Goal: Task Accomplishment & Management: Complete application form

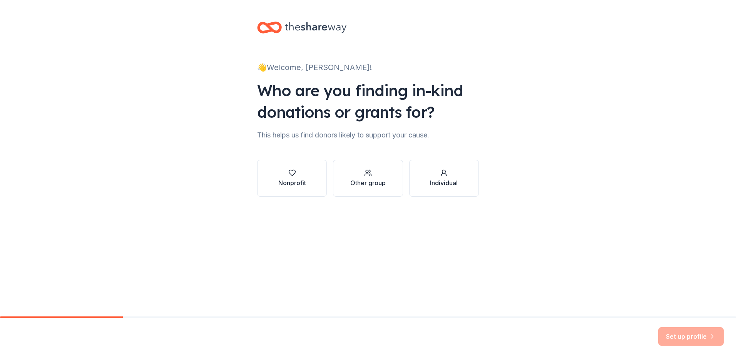
click at [537, 178] on div "👋 Welcome, [PERSON_NAME]! Who are you finding in-kind donations or grants for? …" at bounding box center [368, 117] width 736 height 234
click at [365, 221] on div "👋 Welcome, [PERSON_NAME]! Who are you finding in-kind donations or grants for? …" at bounding box center [368, 117] width 246 height 234
click at [374, 177] on div "Other group" at bounding box center [367, 178] width 35 height 18
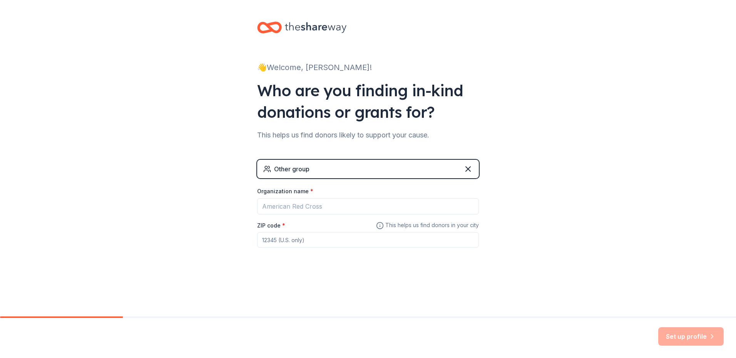
drag, startPoint x: 586, startPoint y: 213, endPoint x: 457, endPoint y: 217, distance: 128.7
click at [586, 213] on div "👋 Welcome, Ashley! Who are you finding in-kind donations or grants for? This he…" at bounding box center [368, 150] width 736 height 300
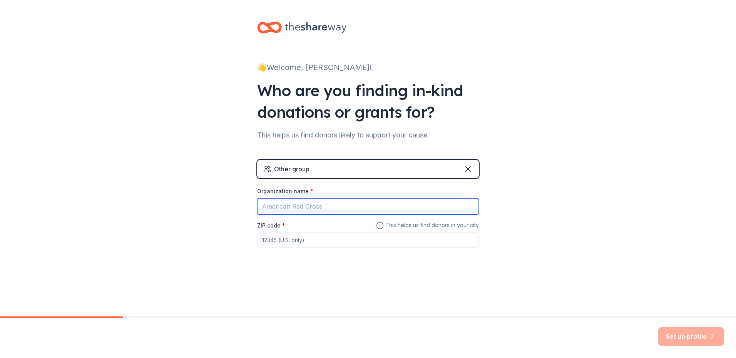
click at [362, 205] on input "Organization name *" at bounding box center [368, 206] width 222 height 16
type input "[GEOGRAPHIC_DATA]"
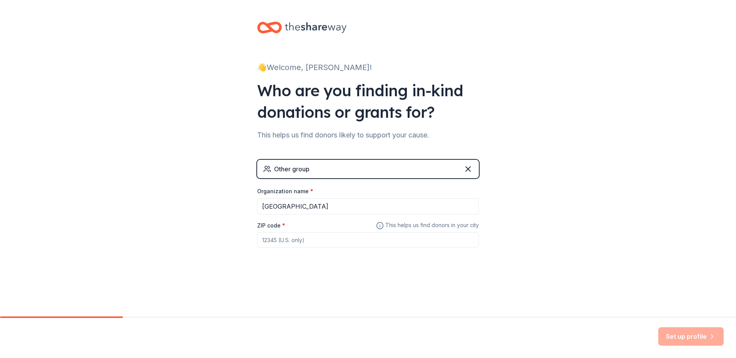
click at [402, 246] on input "ZIP code *" at bounding box center [368, 239] width 222 height 15
type input "76542"
click at [690, 342] on button "Set up profile" at bounding box center [690, 336] width 65 height 18
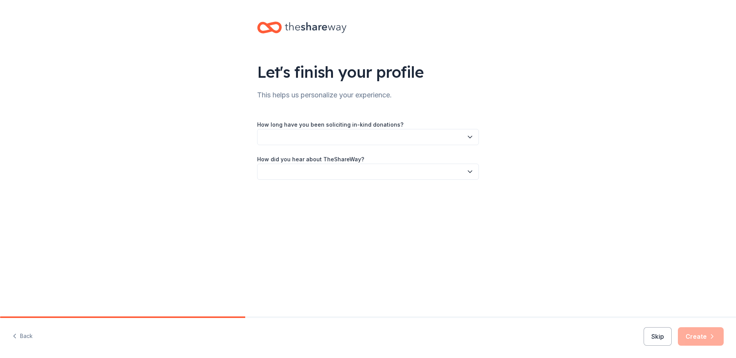
click at [364, 124] on label "How long have you been soliciting in-kind donations?" at bounding box center [330, 125] width 146 height 8
click at [375, 140] on button "button" at bounding box center [368, 137] width 222 height 16
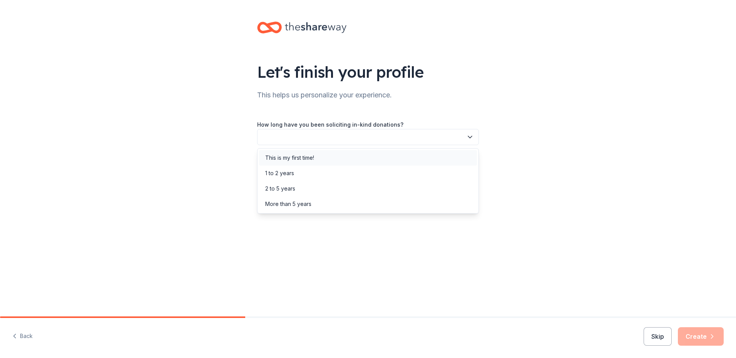
click at [387, 156] on div "This is my first time!" at bounding box center [368, 157] width 218 height 15
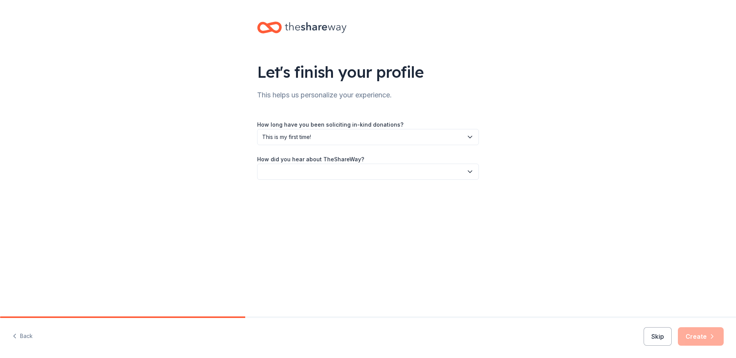
click at [391, 172] on button "button" at bounding box center [368, 172] width 222 height 16
click at [397, 212] on div "Online search" at bounding box center [368, 207] width 218 height 15
click at [704, 337] on button "Create" at bounding box center [701, 336] width 46 height 18
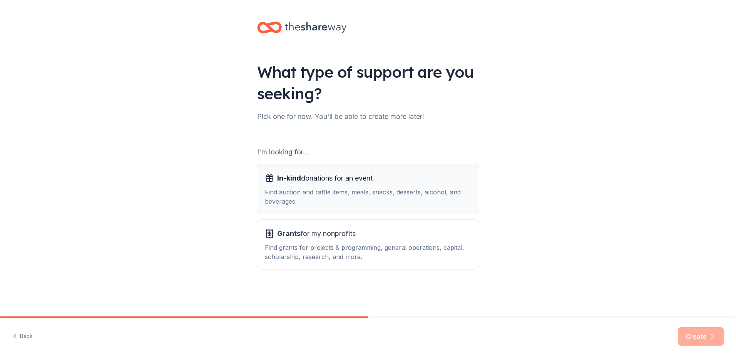
click at [353, 187] on div "In-kind donations for an event Find auction and raffle items, meals, snacks, de…" at bounding box center [368, 189] width 206 height 34
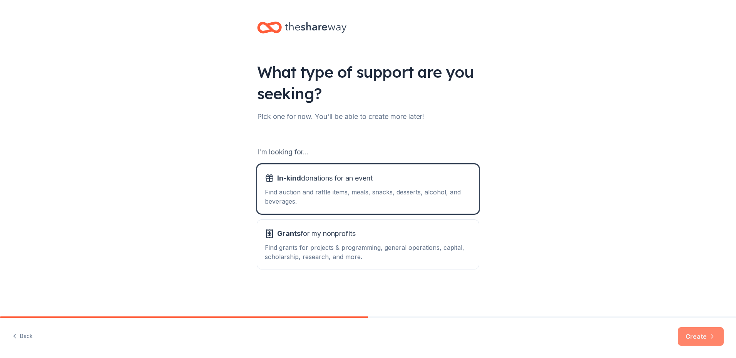
click at [706, 337] on button "Create" at bounding box center [701, 336] width 46 height 18
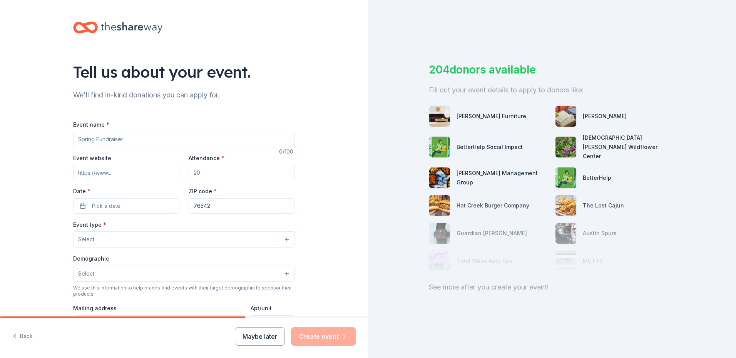
click at [214, 138] on input "Event name *" at bounding box center [184, 139] width 222 height 15
drag, startPoint x: 77, startPoint y: 141, endPoint x: 72, endPoint y: 140, distance: 5.4
click at [73, 140] on input "giving Thanks" at bounding box center [184, 139] width 222 height 15
type input "Giving Thanks"
click at [46, 133] on div "Tell us about your event. We'll find in-kind donations you can apply for. Event…" at bounding box center [184, 256] width 368 height 513
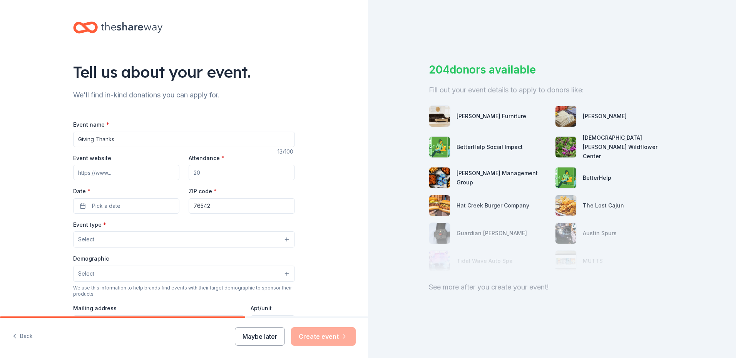
click at [166, 174] on input "Event website" at bounding box center [126, 172] width 106 height 15
paste input "TheShareWay,"
type input "TheShareWay,"
drag, startPoint x: 121, startPoint y: 172, endPoint x: 32, endPoint y: 175, distance: 89.0
click at [32, 175] on div "Tell us about your event. We'll find in-kind donations you can apply for. Event…" at bounding box center [184, 256] width 368 height 513
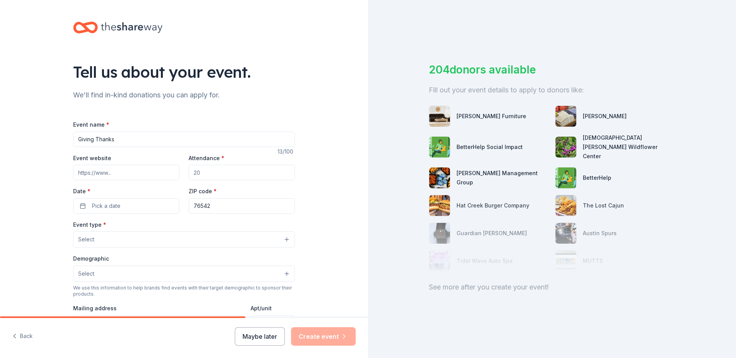
paste input "https://www.killeentexas.gov/197/Senior-Centers"
type input "https://www.killeentexas.gov/197/Senior-Centers"
drag, startPoint x: 201, startPoint y: 171, endPoint x: 119, endPoint y: 175, distance: 81.7
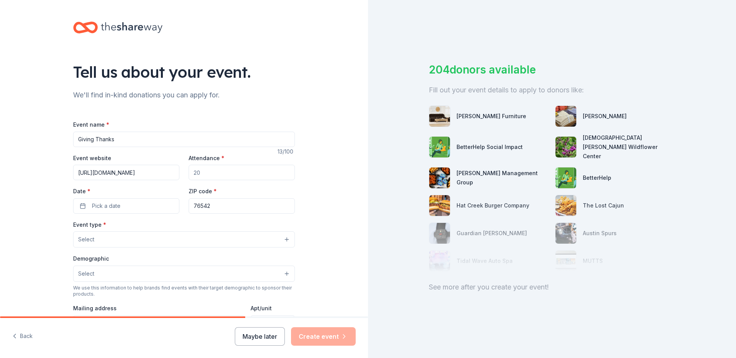
click at [119, 175] on div "Event website https://www.killeentexas.gov/197/Senior-Centers Attendance * Date…" at bounding box center [184, 183] width 222 height 60
type input "550"
click at [124, 205] on button "Pick a date" at bounding box center [126, 205] width 106 height 15
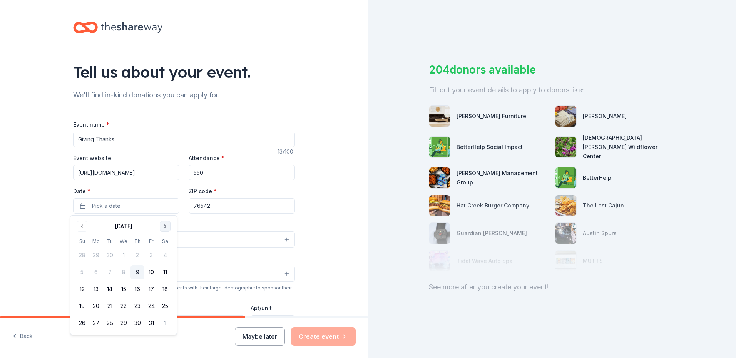
click at [168, 228] on button "Go to next month" at bounding box center [165, 226] width 11 height 11
click at [139, 308] on button "20" at bounding box center [138, 306] width 14 height 14
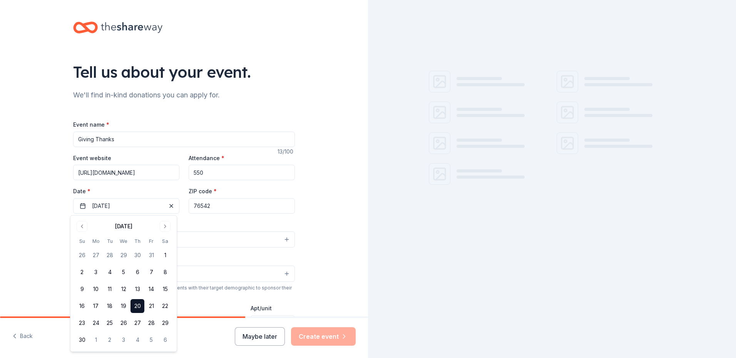
click at [41, 241] on div "Tell us about your event. We'll find in-kind donations you can apply for. Event…" at bounding box center [184, 256] width 368 height 513
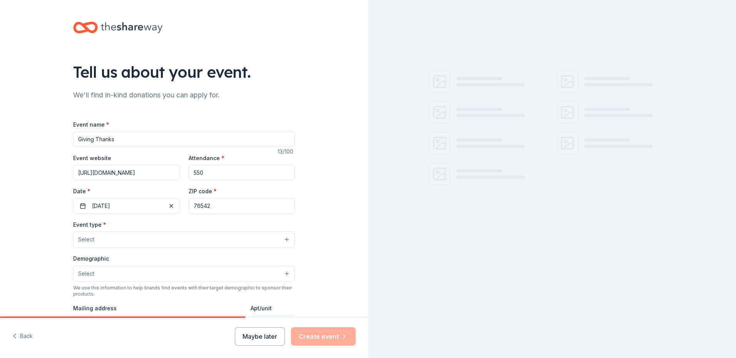
click at [102, 236] on button "Select" at bounding box center [184, 239] width 222 height 16
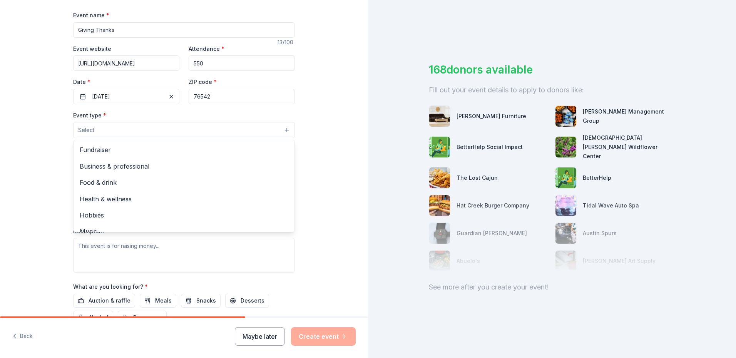
scroll to position [39, 0]
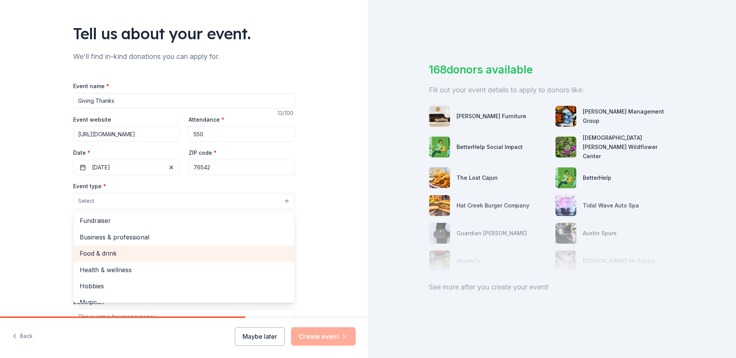
click at [167, 253] on span "Food & drink" at bounding box center [184, 253] width 209 height 10
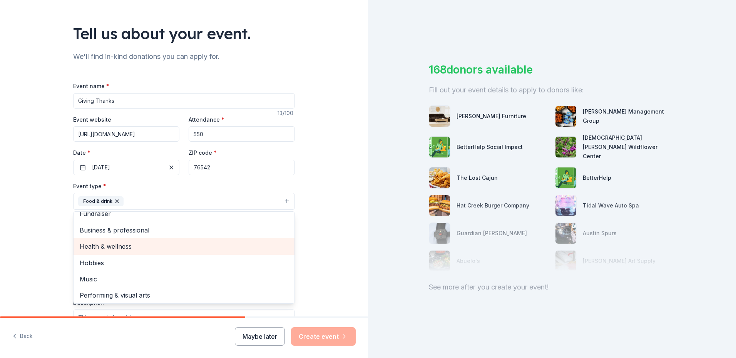
scroll to position [9, 0]
click at [42, 264] on div "Tell us about your event. We'll find in-kind donations you can apply for. Event…" at bounding box center [184, 217] width 368 height 513
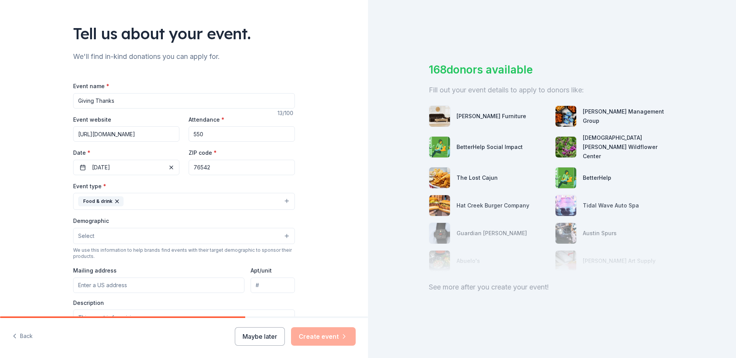
click at [139, 236] on button "Select" at bounding box center [184, 236] width 222 height 16
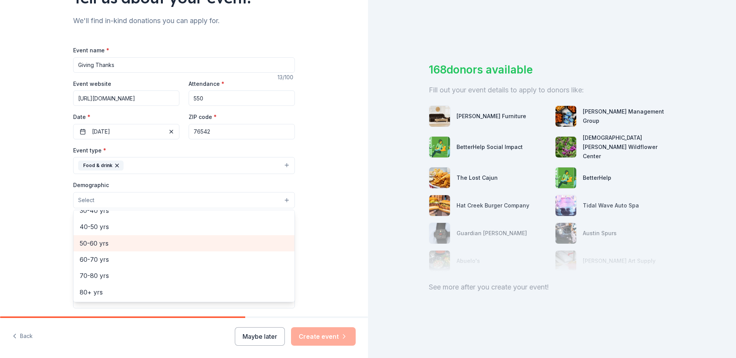
scroll to position [116, 0]
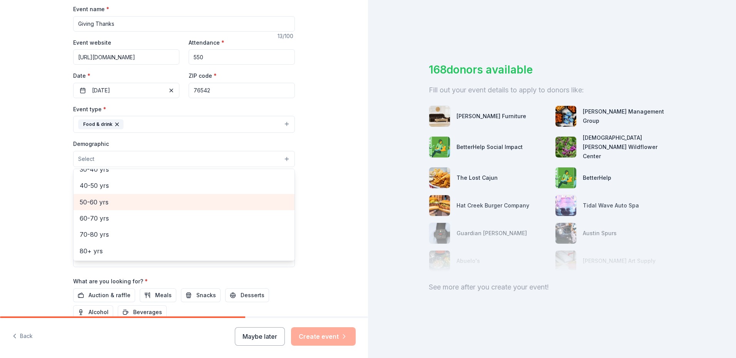
click at [117, 200] on span "50-60 yrs" at bounding box center [184, 202] width 209 height 10
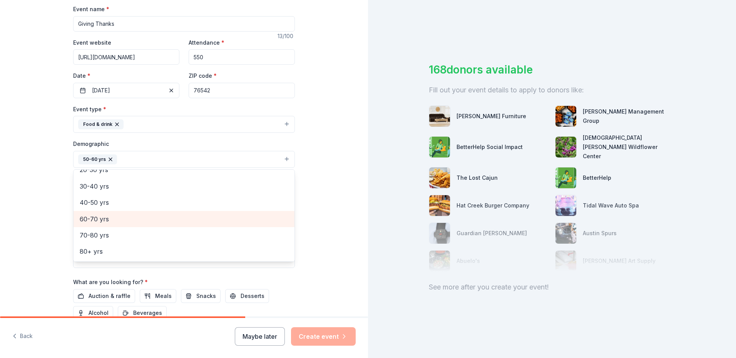
click at [197, 226] on div "60-70 yrs" at bounding box center [184, 219] width 221 height 16
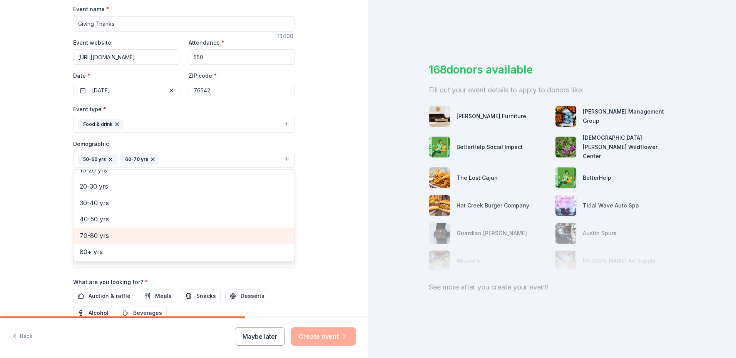
click at [158, 239] on span "70-80 yrs" at bounding box center [184, 236] width 209 height 10
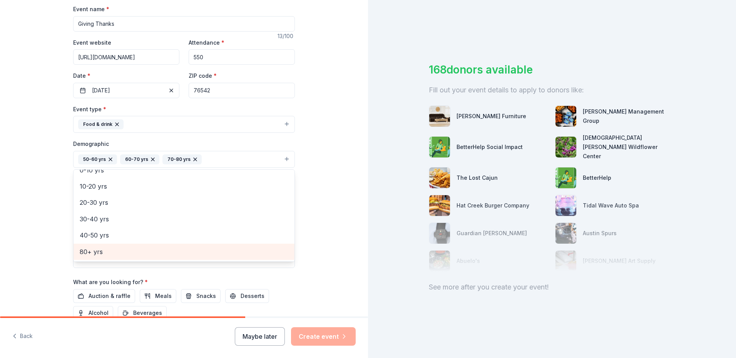
click at [154, 255] on span "80+ yrs" at bounding box center [184, 252] width 209 height 10
click at [15, 224] on div "Tell us about your event. We'll find in-kind donations you can apply for. Event…" at bounding box center [184, 141] width 368 height 514
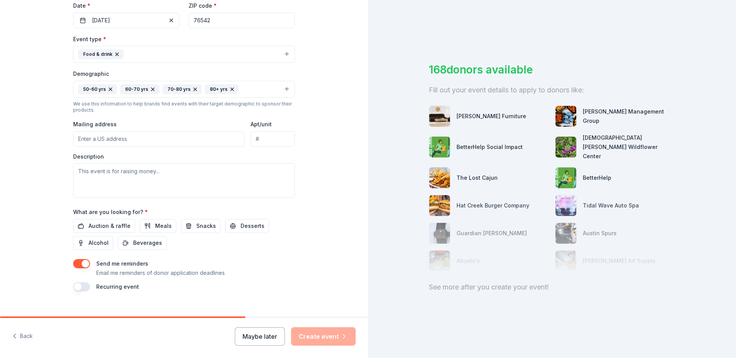
scroll to position [193, 0]
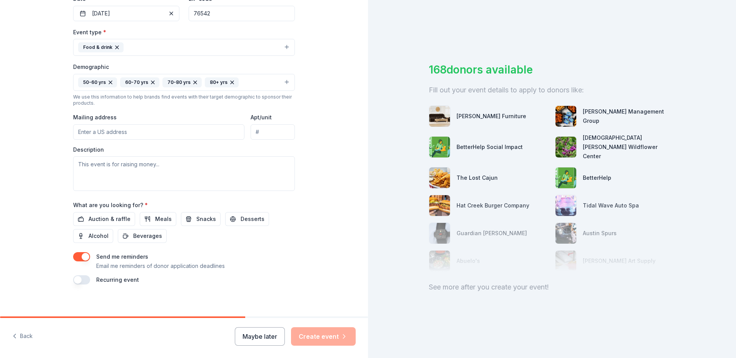
click at [149, 128] on input "Mailing address" at bounding box center [158, 131] width 171 height 15
type input "1700 East Stan Schlueter Loop Suite"
type input "Suite B"
click at [145, 176] on textarea at bounding box center [184, 173] width 222 height 35
click at [149, 166] on textarea at bounding box center [184, 173] width 222 height 35
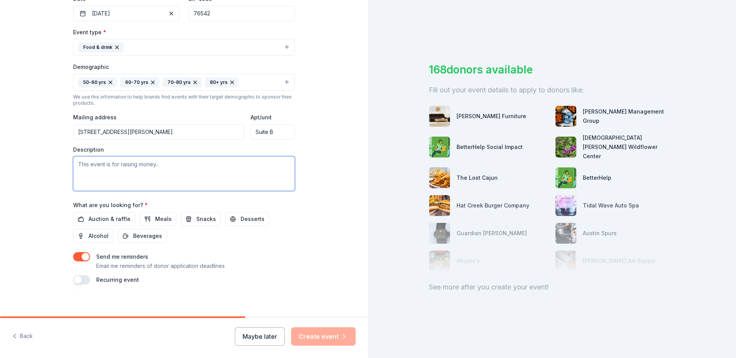
paste textarea "Each year, we host our Giving Thanks event for our senior members — a special c…"
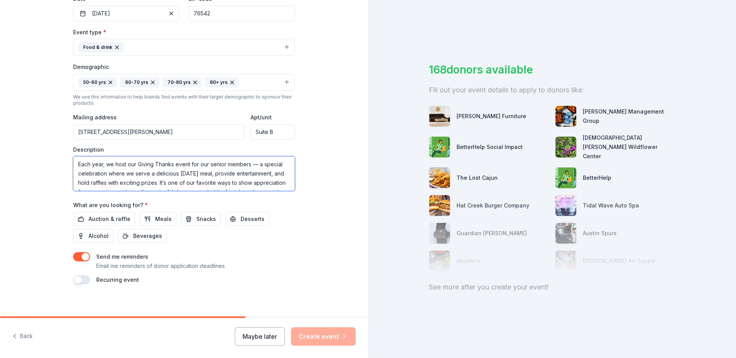
scroll to position [14, 0]
type textarea "Each year, we host our Giving Thanks event for our senior members — a special c…"
click at [115, 222] on span "Auction & raffle" at bounding box center [110, 218] width 42 height 9
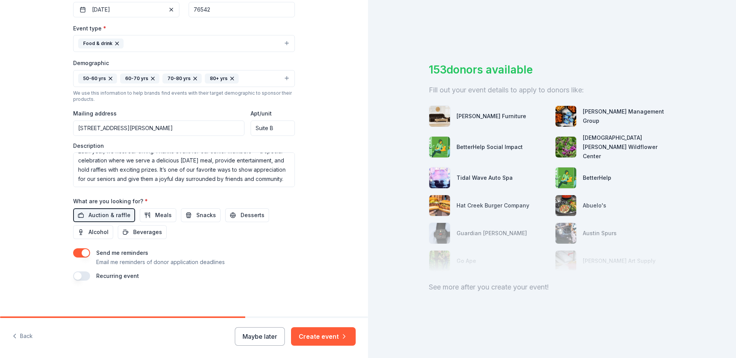
scroll to position [198, 0]
click at [75, 275] on button "button" at bounding box center [81, 274] width 17 height 9
click at [322, 276] on div "Tell us about your event. We'll find in-kind donations you can apply for. Event…" at bounding box center [184, 73] width 368 height 542
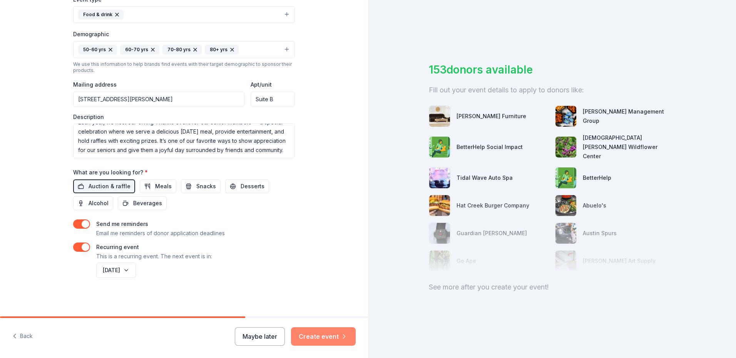
click at [305, 333] on button "Create event" at bounding box center [323, 336] width 65 height 18
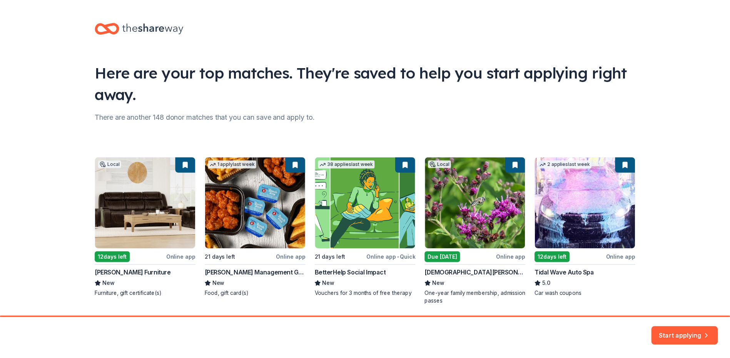
scroll to position [26, 0]
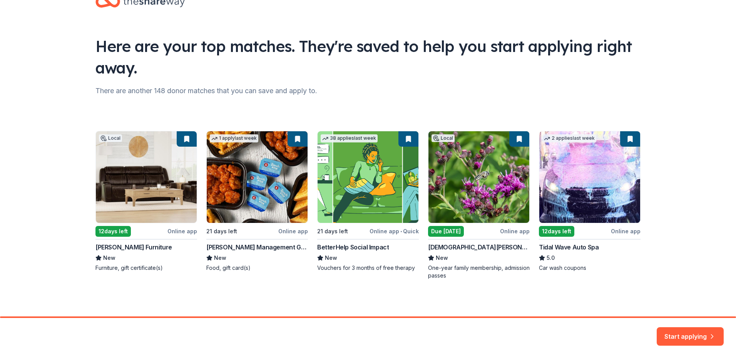
click at [307, 61] on div "Here are your top matches. They're saved to help you start applying right away." at bounding box center [367, 56] width 545 height 43
click at [183, 61] on div "Here are your top matches. They're saved to help you start applying right away." at bounding box center [367, 56] width 545 height 43
click at [456, 183] on div "Local 12 days left Online app Bob Mills Furniture New Furniture, gift certifica…" at bounding box center [367, 205] width 545 height 149
click at [447, 228] on div "Local 12 days left Online app Bob Mills Furniture New Furniture, gift certifica…" at bounding box center [367, 205] width 545 height 149
click at [676, 325] on button "Start applying" at bounding box center [690, 332] width 67 height 18
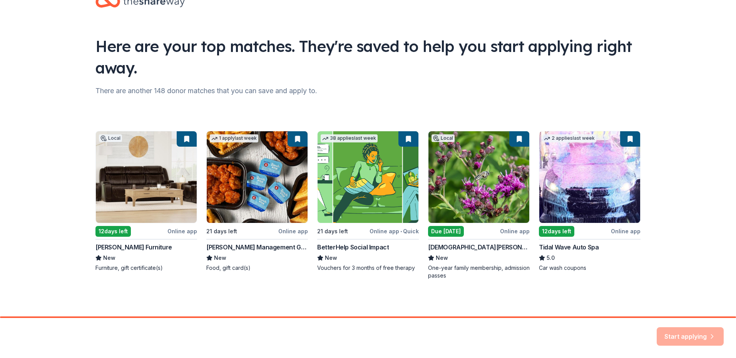
click at [676, 334] on div "Start applying" at bounding box center [690, 336] width 67 height 18
click at [679, 337] on div "Start applying" at bounding box center [690, 336] width 67 height 18
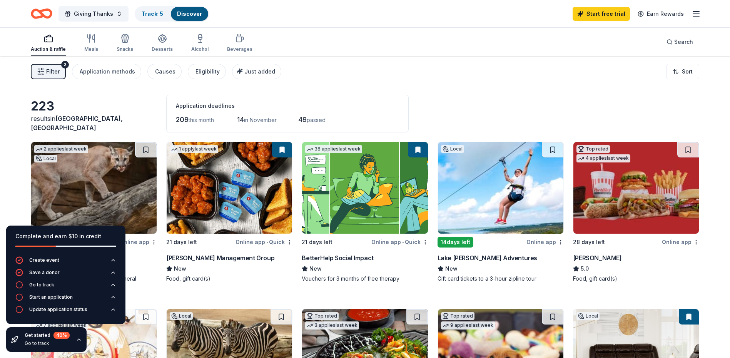
click at [520, 70] on div "Filter 2 Application methods Causes Eligibility Just added Sort" at bounding box center [365, 71] width 730 height 31
click at [365, 78] on div "Filter 2 Application methods Causes Eligibility Just added Sort" at bounding box center [365, 71] width 730 height 31
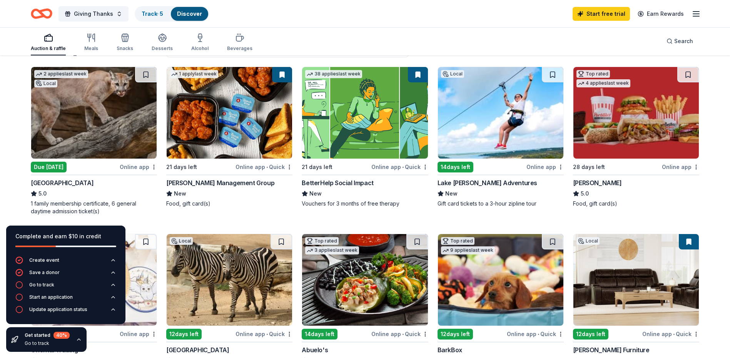
scroll to position [77, 0]
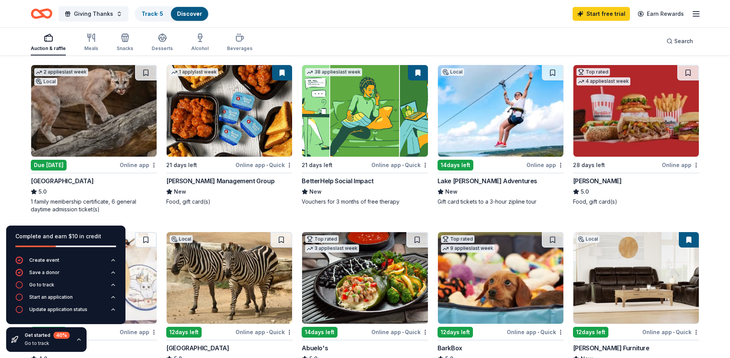
click at [65, 167] on div "Due [DATE]" at bounding box center [74, 165] width 87 height 10
click at [238, 176] on div "[PERSON_NAME] Management Group" at bounding box center [220, 180] width 108 height 9
click at [352, 181] on div "BetterHelp Social Impact" at bounding box center [338, 180] width 72 height 9
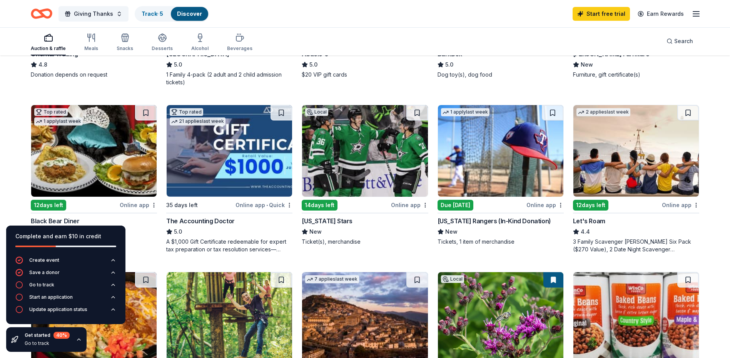
scroll to position [385, 0]
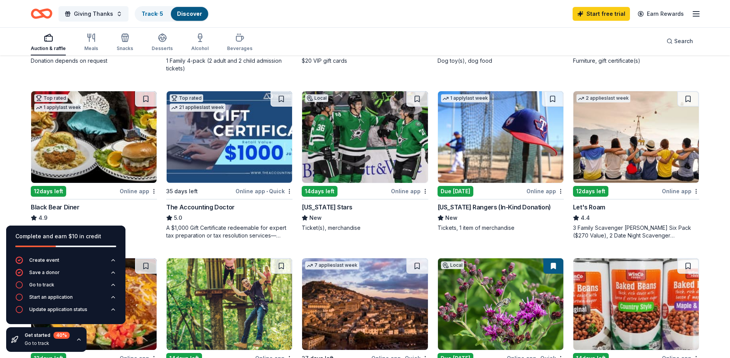
click at [459, 188] on div "Due [DATE]" at bounding box center [456, 191] width 36 height 11
click at [440, 33] on div "Auction & raffle Meals Snacks Desserts Alcohol Beverages Search" at bounding box center [365, 41] width 669 height 28
click at [320, 200] on div "Local 14 days left Online app Texas Stars New Ticket(s), merchandise" at bounding box center [365, 161] width 126 height 141
click at [99, 139] on img at bounding box center [94, 137] width 126 height 92
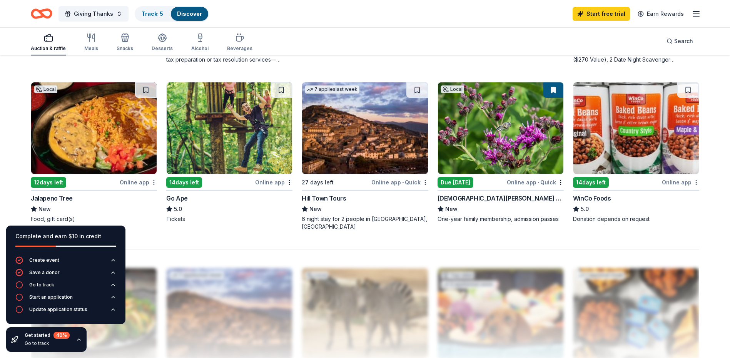
scroll to position [655, 0]
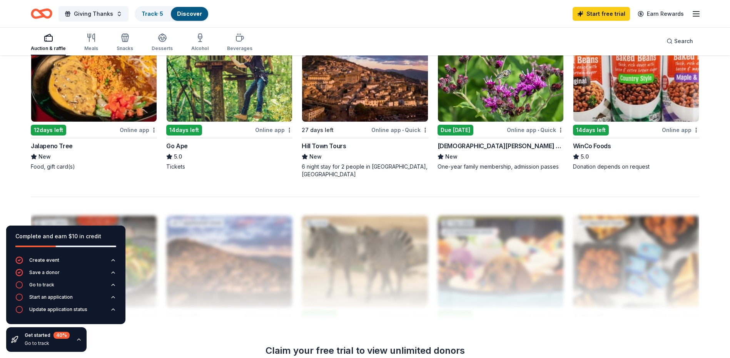
scroll to position [616, 0]
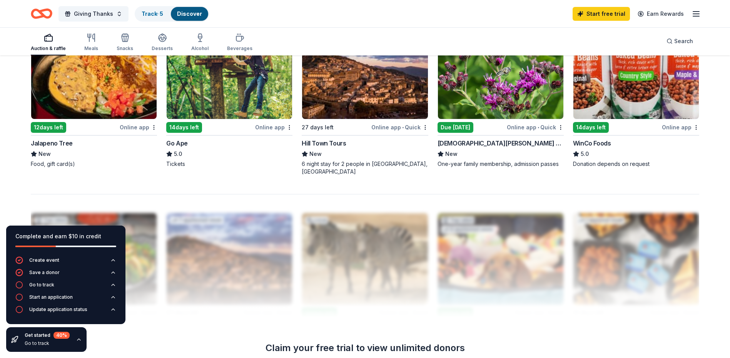
click at [368, 95] on img at bounding box center [365, 73] width 126 height 92
click at [482, 104] on img at bounding box center [501, 73] width 126 height 92
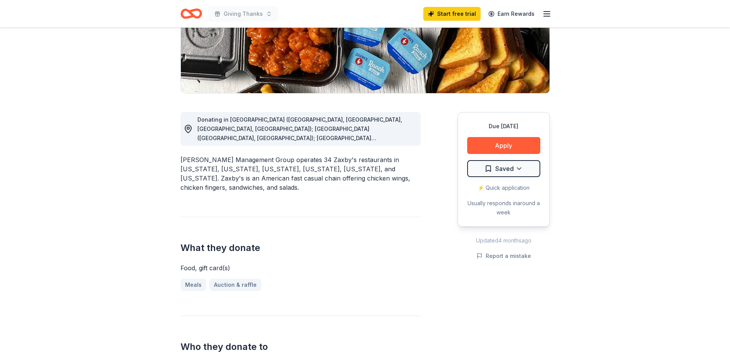
scroll to position [154, 0]
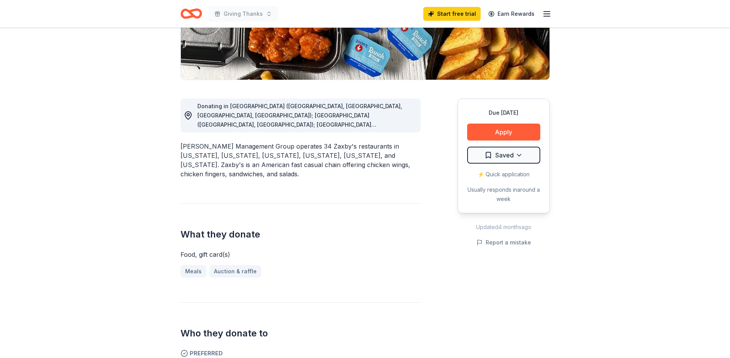
click at [405, 327] on div "Who they donate to Preferred 501(c)(3) preferred" at bounding box center [301, 340] width 240 height 77
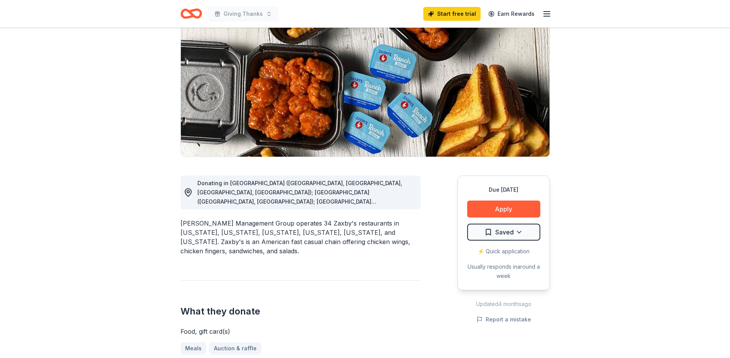
click at [343, 199] on span "Donating in [GEOGRAPHIC_DATA] ([GEOGRAPHIC_DATA], [GEOGRAPHIC_DATA], [GEOGRAPHI…" at bounding box center [300, 229] width 205 height 99
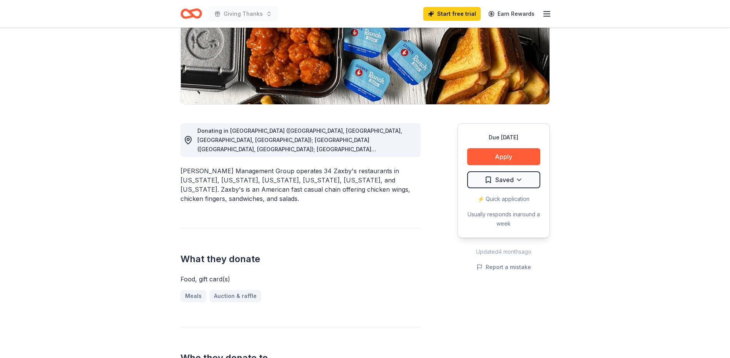
scroll to position [193, 0]
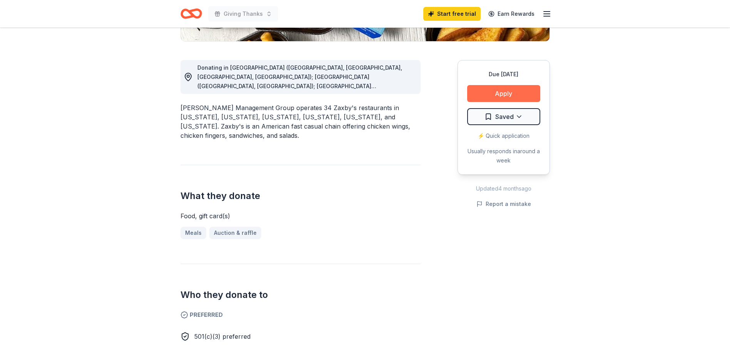
click at [523, 92] on button "Apply" at bounding box center [503, 93] width 73 height 17
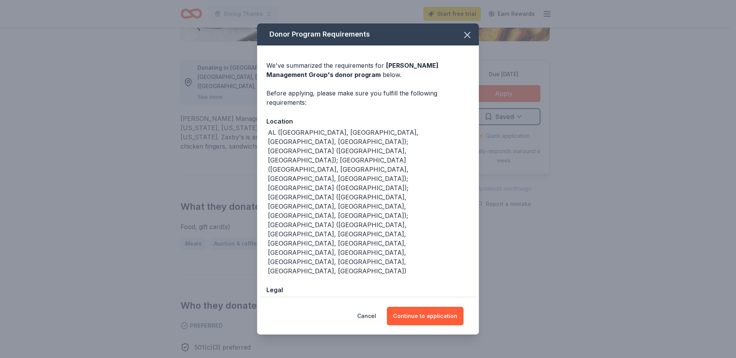
click at [438, 204] on div "We've summarized the requirements for [PERSON_NAME] Management Group 's donor p…" at bounding box center [368, 196] width 222 height 302
click at [432, 307] on button "Continue to application" at bounding box center [425, 316] width 77 height 18
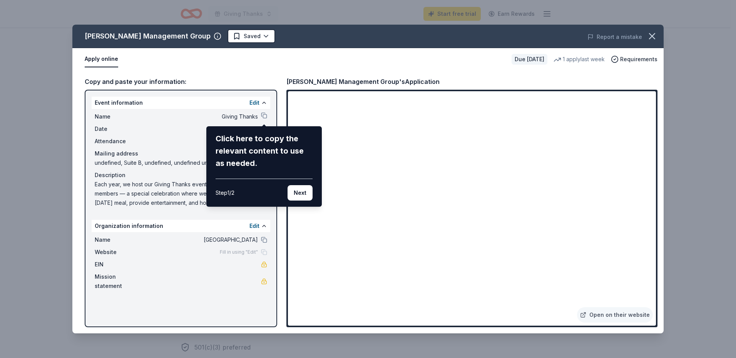
click at [263, 116] on div "[PERSON_NAME] Management Group Saved Report a mistake Apply online Due [DATE] 1…" at bounding box center [367, 179] width 591 height 309
click at [245, 122] on div "Avants Management Group Saved Report a mistake Apply online Due in 21 days 1 ap…" at bounding box center [367, 179] width 591 height 309
click at [263, 114] on div "Avants Management Group Saved Report a mistake Apply online Due in 21 days 1 ap…" at bounding box center [367, 179] width 591 height 309
click at [263, 115] on div "Avants Management Group Saved Report a mistake Apply online Due in 21 days 1 ap…" at bounding box center [367, 179] width 591 height 309
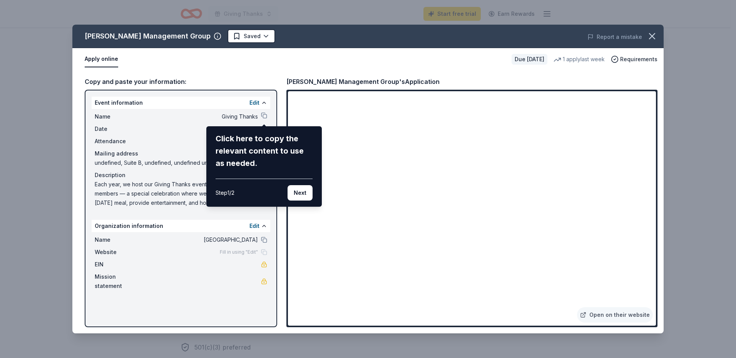
click at [263, 115] on div "Avants Management Group Saved Report a mistake Apply online Due in 21 days 1 ap…" at bounding box center [367, 179] width 591 height 309
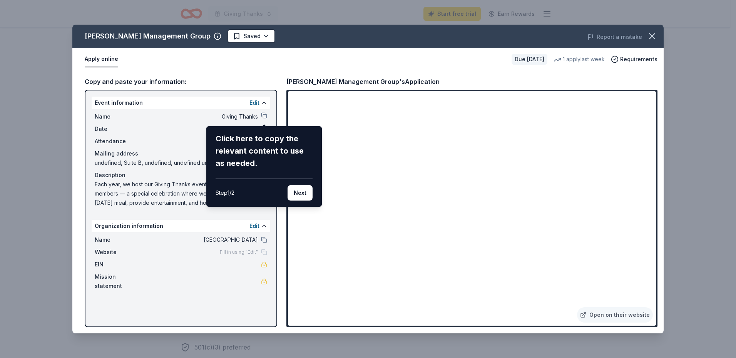
click at [264, 115] on div "Avants Management Group Saved Report a mistake Apply online Due in 21 days 1 ap…" at bounding box center [367, 179] width 591 height 309
click at [262, 115] on div "Avants Management Group Saved Report a mistake Apply online Due in 21 days 1 ap…" at bounding box center [367, 179] width 591 height 309
click at [267, 119] on div "Avants Management Group Saved Report a mistake Apply online Due in 21 days 1 ap…" at bounding box center [367, 179] width 591 height 309
click at [268, 117] on div "Avants Management Group Saved Report a mistake Apply online Due in 21 days 1 ap…" at bounding box center [367, 179] width 591 height 309
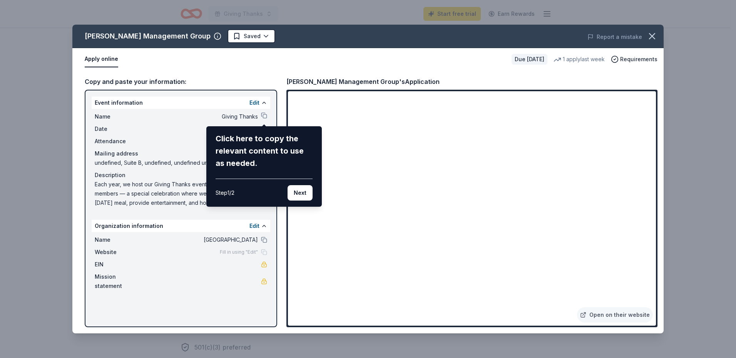
click at [267, 114] on div "Avants Management Group Saved Report a mistake Apply online Due in 21 days 1 ap…" at bounding box center [367, 179] width 591 height 309
click at [266, 114] on div "Avants Management Group Saved Report a mistake Apply online Due in 21 days 1 ap…" at bounding box center [367, 179] width 591 height 309
click at [303, 194] on button "Next" at bounding box center [300, 192] width 25 height 15
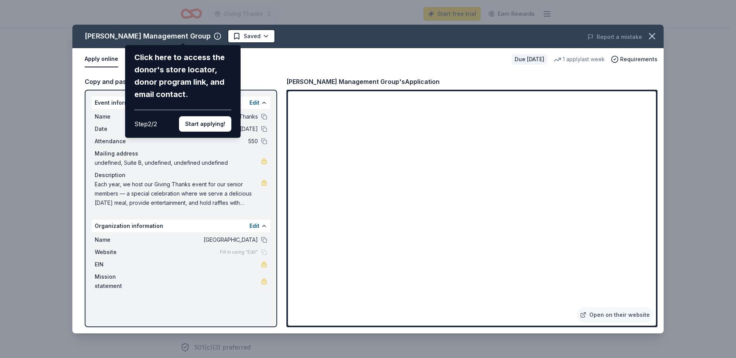
click at [180, 35] on div "Avants Management Group Click here to access the donor's store locator, donor p…" at bounding box center [367, 179] width 591 height 309
click at [202, 126] on button "Start applying!" at bounding box center [205, 123] width 52 height 15
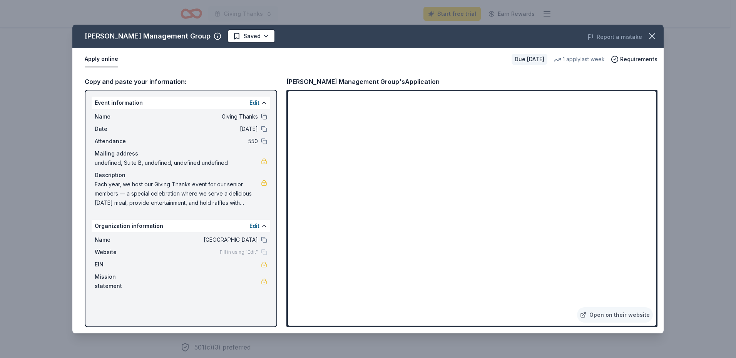
click at [267, 117] on button at bounding box center [264, 117] width 6 height 6
click at [129, 193] on span "Each year, we host our Giving Thanks event for our senior members — a special c…" at bounding box center [178, 194] width 166 height 28
click at [653, 37] on icon "button" at bounding box center [652, 36] width 5 height 5
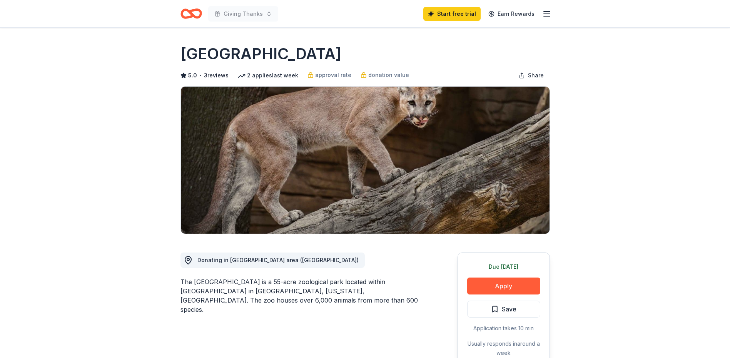
scroll to position [154, 0]
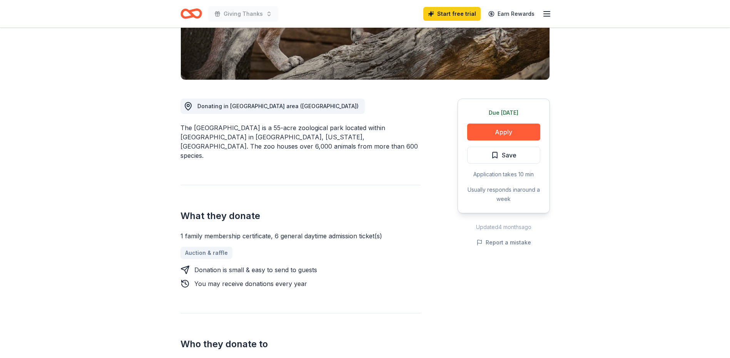
click at [371, 287] on div "Donating in Greater Houston area (TX) The Houston Zoo is a 55-acre zoological p…" at bounding box center [301, 235] width 240 height 310
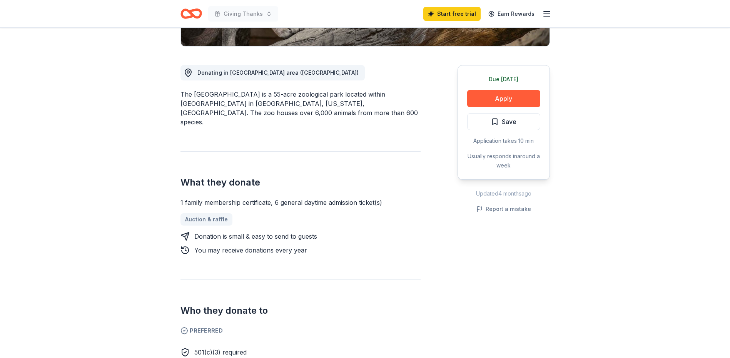
scroll to position [231, 0]
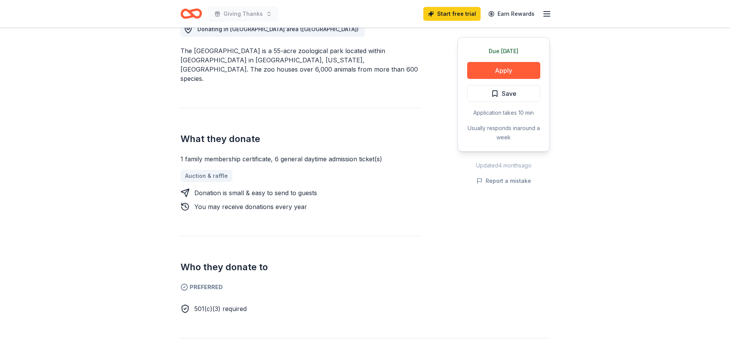
click at [259, 188] on div "Donation is small & easy to send to guests" at bounding box center [255, 192] width 123 height 9
click at [335, 188] on div "Donation is small & easy to send to guests" at bounding box center [301, 192] width 240 height 9
click at [235, 208] on div "Donating in Greater Houston area (TX) The Houston Zoo is a 55-acre zoological p…" at bounding box center [301, 158] width 240 height 310
click at [226, 208] on div "Donating in Greater Houston area (TX) The Houston Zoo is a 55-acre zoological p…" at bounding box center [301, 158] width 240 height 310
click at [340, 214] on div "Donating in Greater Houston area (TX) The Houston Zoo is a 55-acre zoological p…" at bounding box center [301, 158] width 240 height 310
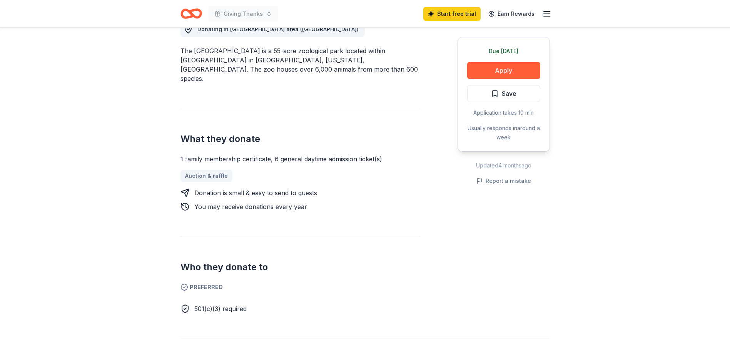
click at [314, 134] on h2 "What they donate" at bounding box center [301, 139] width 240 height 12
click at [492, 63] on button "Apply" at bounding box center [503, 70] width 73 height 17
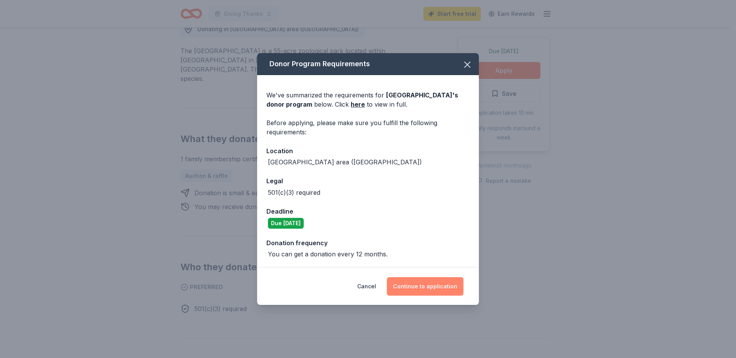
click at [450, 293] on button "Continue to application" at bounding box center [425, 286] width 77 height 18
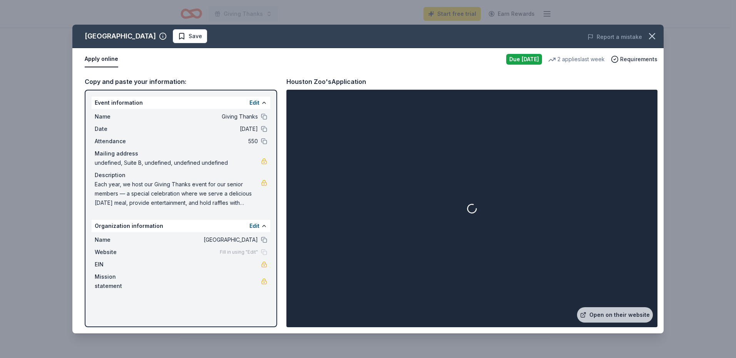
click at [531, 159] on div at bounding box center [472, 208] width 368 height 235
click at [627, 313] on link "Open on their website" at bounding box center [615, 314] width 76 height 15
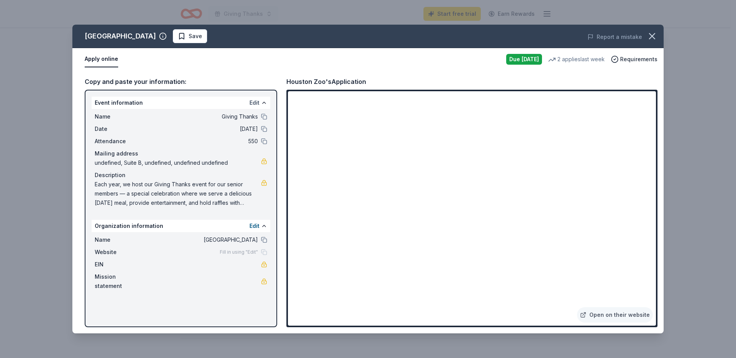
click at [256, 104] on button "Edit" at bounding box center [255, 102] width 10 height 9
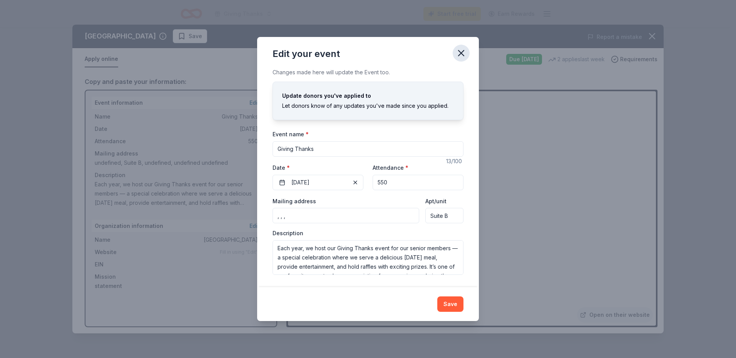
click at [464, 46] on button "button" at bounding box center [461, 53] width 17 height 17
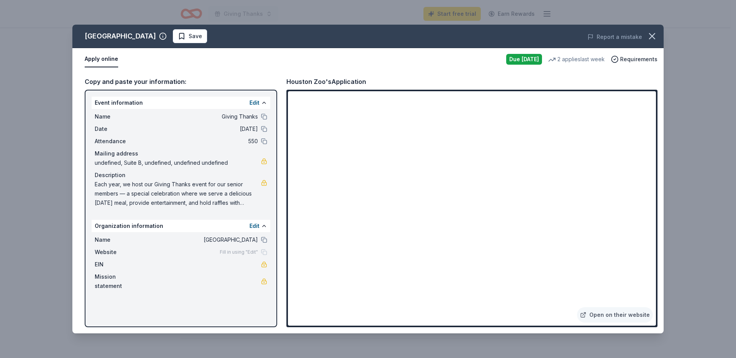
click at [694, 214] on div "Houston Zoo Save Report a mistake Apply online Due today 2 applies last week Re…" at bounding box center [368, 179] width 736 height 358
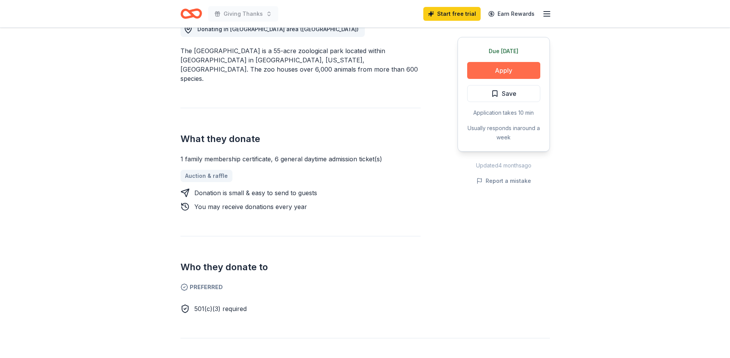
click at [501, 74] on button "Apply" at bounding box center [503, 70] width 73 height 17
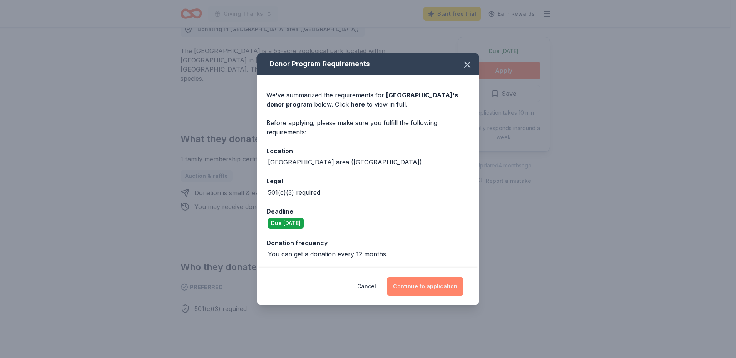
click at [442, 293] on button "Continue to application" at bounding box center [425, 286] width 77 height 18
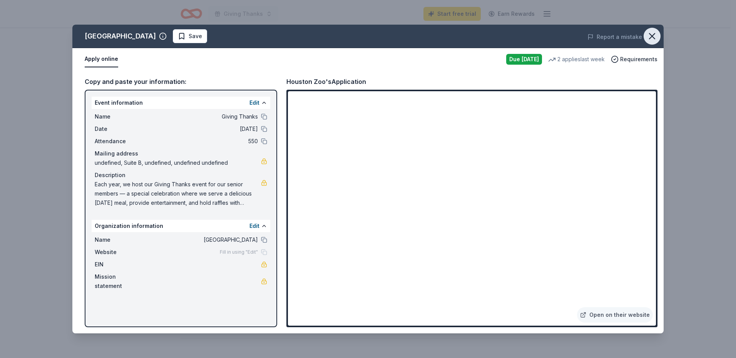
click at [648, 35] on icon "button" at bounding box center [652, 36] width 11 height 11
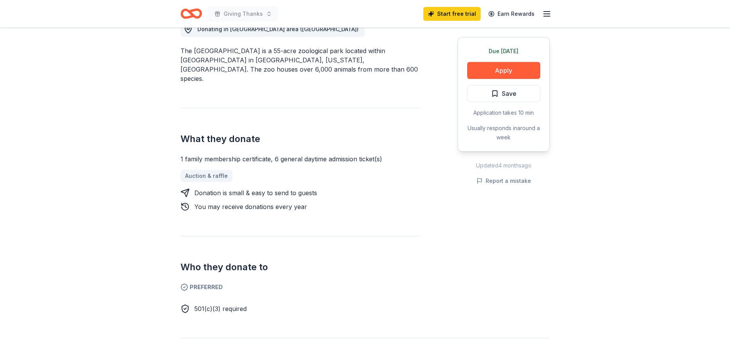
click at [366, 212] on div "Donating in Greater Houston area (TX) The Houston Zoo is a 55-acre zoological p…" at bounding box center [301, 158] width 240 height 310
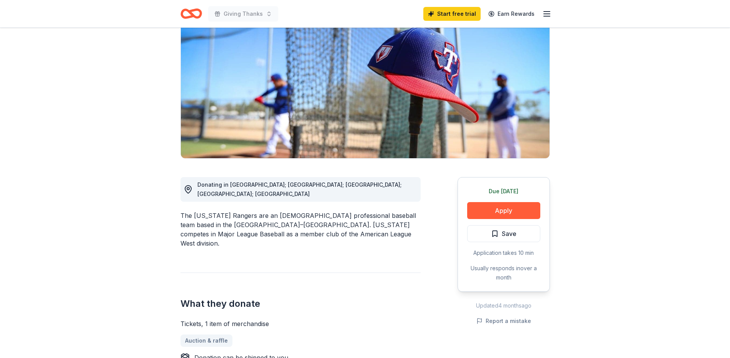
scroll to position [77, 0]
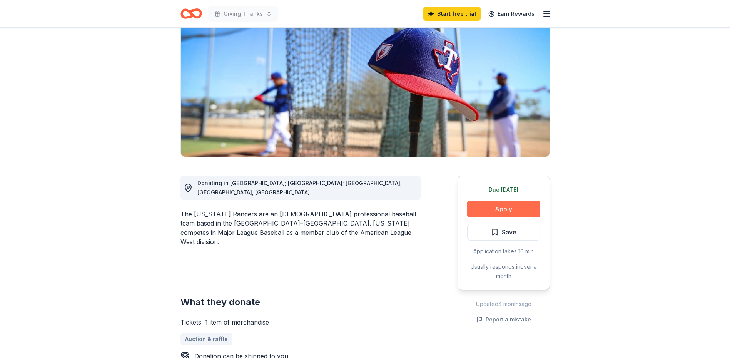
click at [514, 205] on button "Apply" at bounding box center [503, 209] width 73 height 17
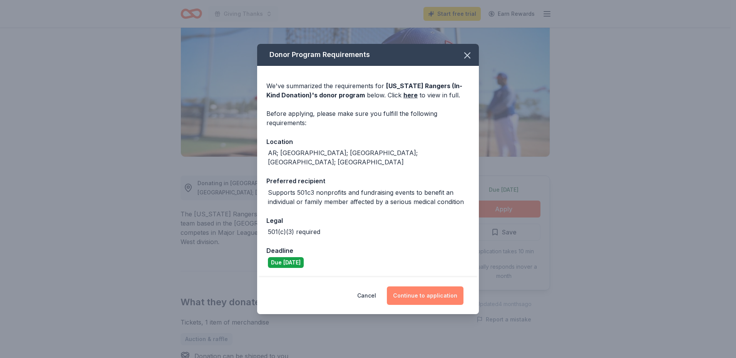
click at [436, 295] on button "Continue to application" at bounding box center [425, 295] width 77 height 18
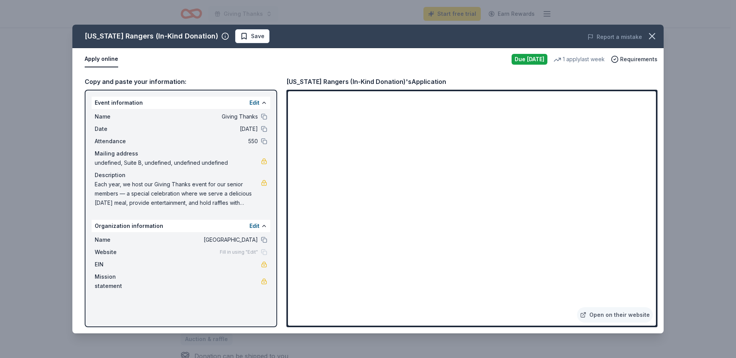
click at [678, 187] on div "Texas Rangers (In-Kind Donation) Save Report a mistake Apply online Due today 1…" at bounding box center [368, 179] width 736 height 358
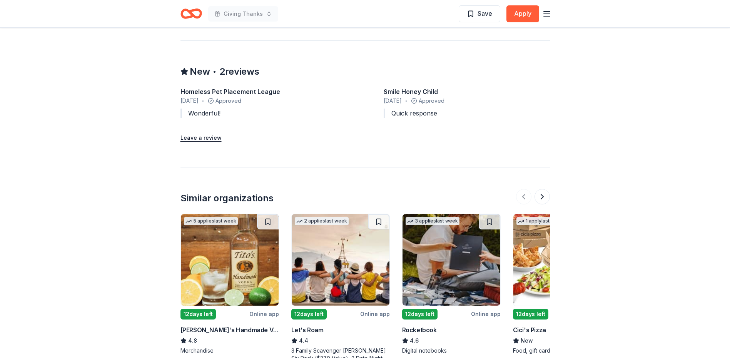
scroll to position [0, 0]
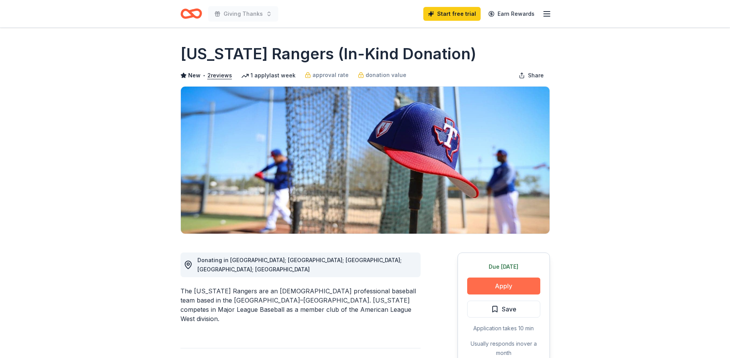
click at [522, 280] on button "Apply" at bounding box center [503, 286] width 73 height 17
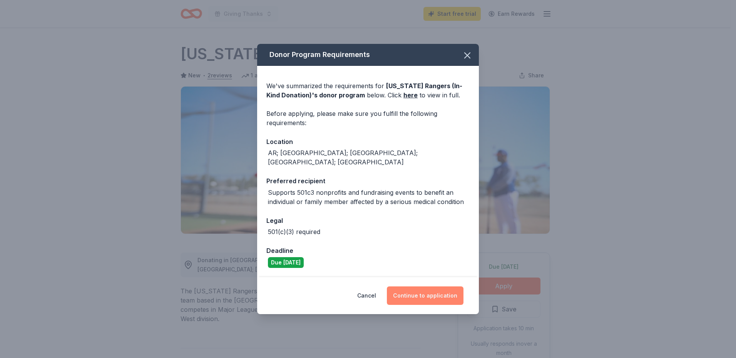
click at [449, 286] on button "Continue to application" at bounding box center [425, 295] width 77 height 18
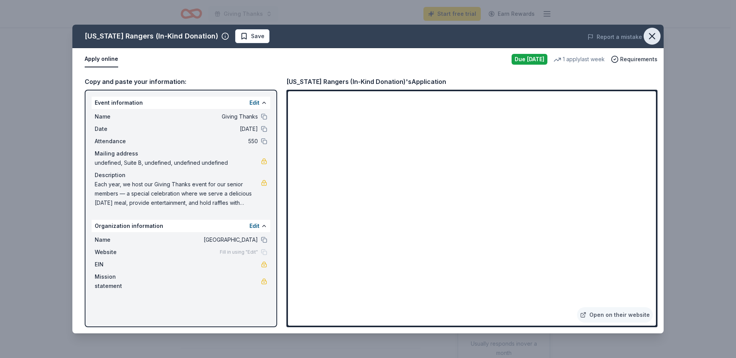
click at [655, 34] on icon "button" at bounding box center [652, 36] width 5 height 5
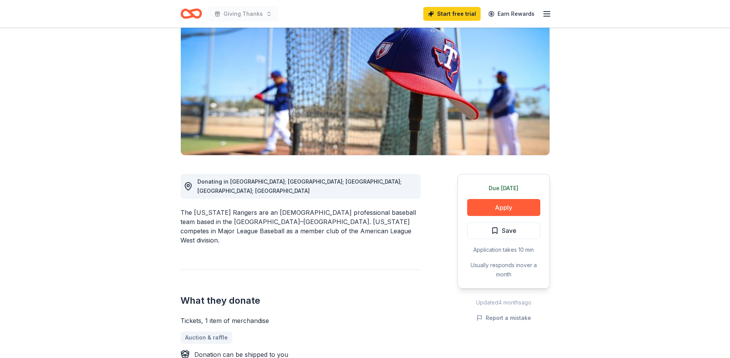
scroll to position [77, 0]
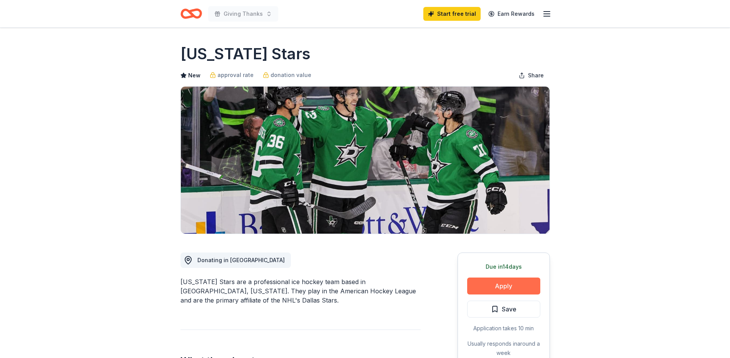
click at [506, 279] on button "Apply" at bounding box center [503, 286] width 73 height 17
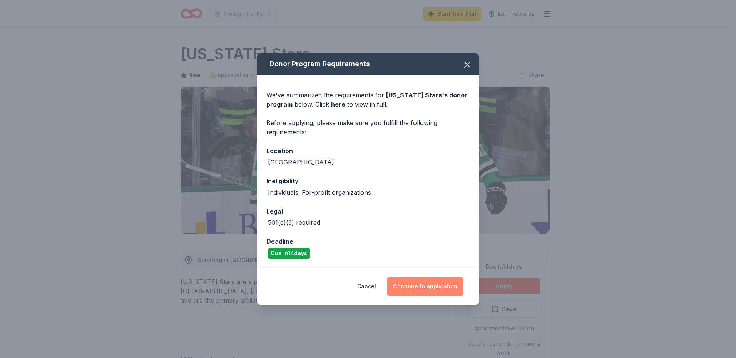
click at [433, 289] on button "Continue to application" at bounding box center [425, 286] width 77 height 18
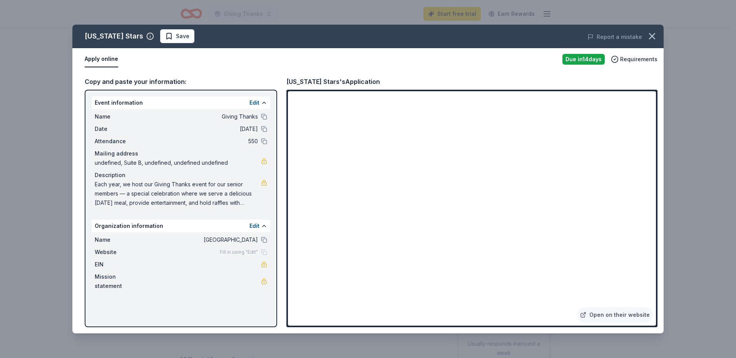
click at [682, 59] on div "[US_STATE] Stars Save Report a mistake Apply online Due [DATE] Requirements Cop…" at bounding box center [368, 179] width 736 height 358
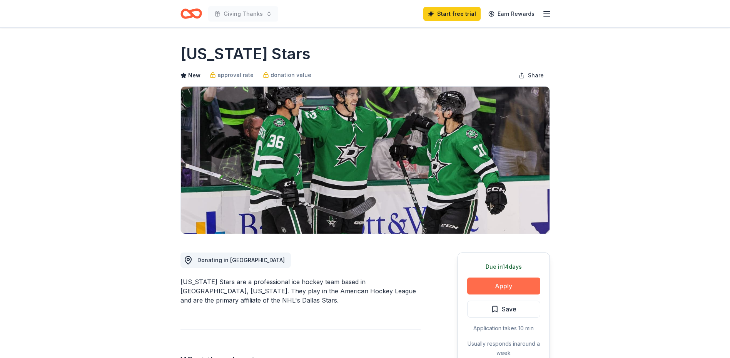
click at [531, 280] on button "Apply" at bounding box center [503, 286] width 73 height 17
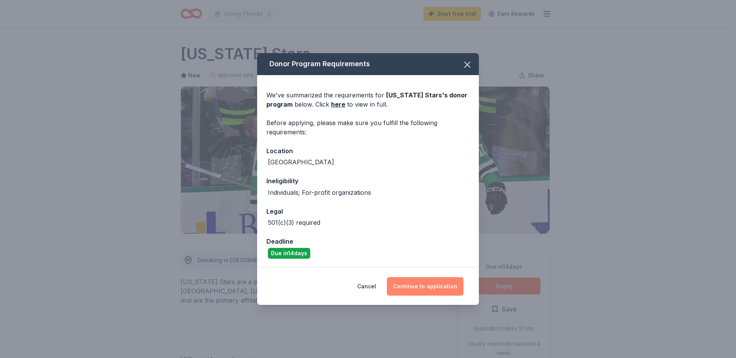
click at [451, 289] on button "Continue to application" at bounding box center [425, 286] width 77 height 18
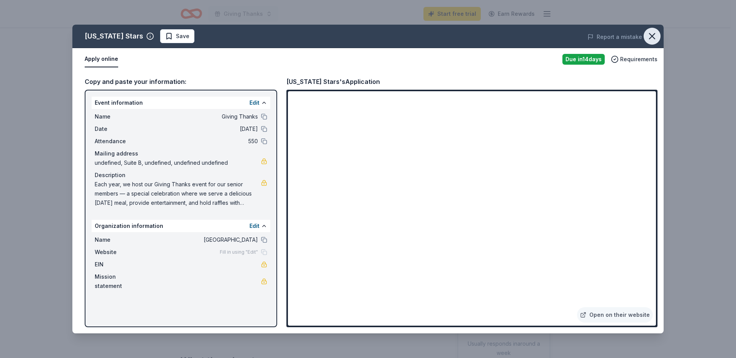
click at [651, 36] on icon "button" at bounding box center [652, 36] width 11 height 11
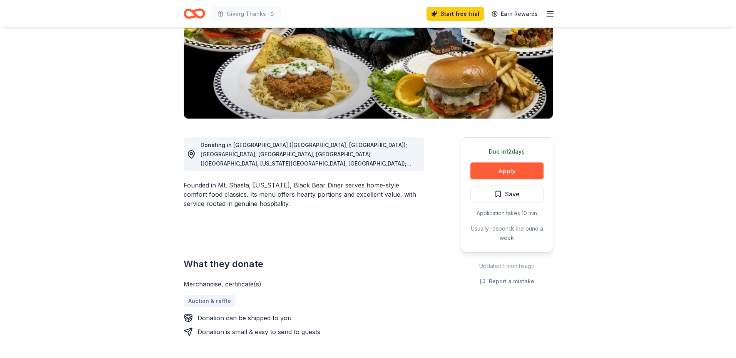
scroll to position [116, 0]
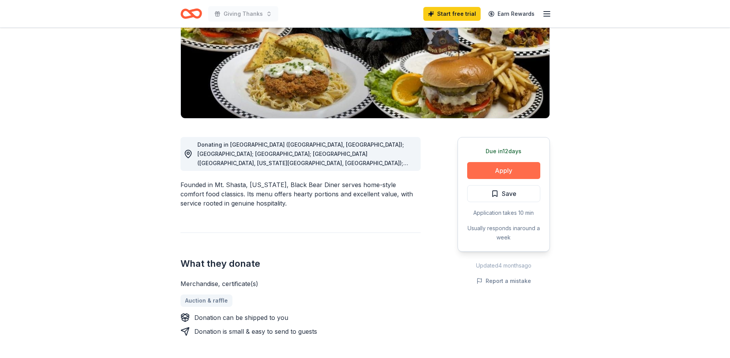
click at [511, 165] on button "Apply" at bounding box center [503, 170] width 73 height 17
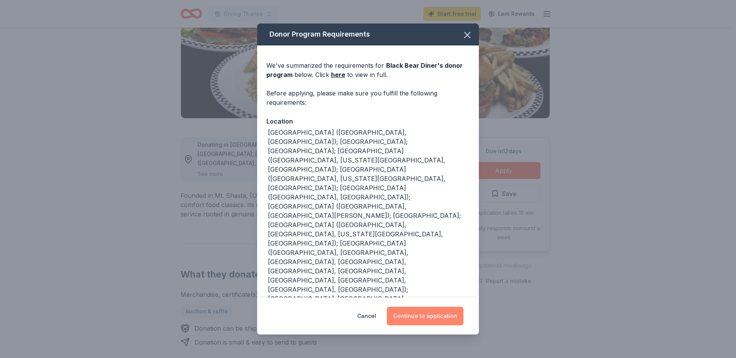
click at [431, 307] on button "Continue to application" at bounding box center [425, 316] width 77 height 18
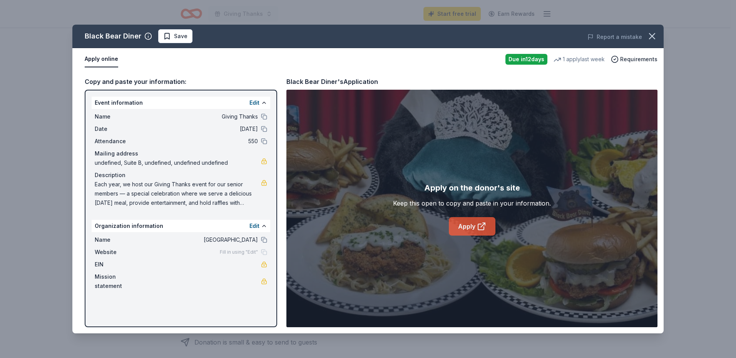
click at [479, 230] on icon at bounding box center [481, 226] width 9 height 9
